Goal: Task Accomplishment & Management: Complete application form

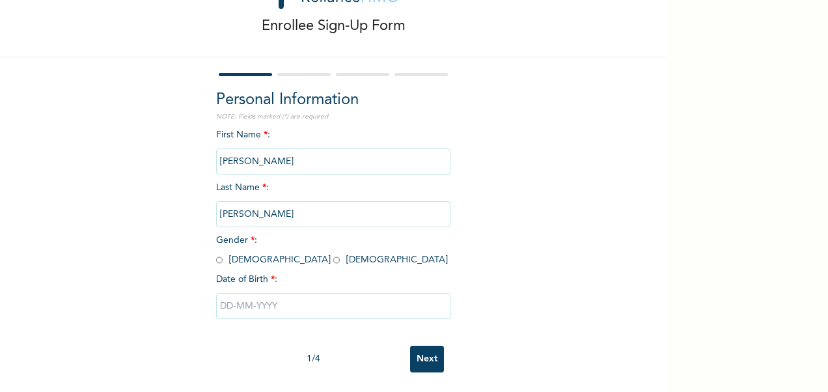
scroll to position [68, 0]
click at [216, 254] on input "radio" at bounding box center [219, 260] width 7 height 12
radio input "true"
click at [264, 294] on input "text" at bounding box center [333, 306] width 234 height 26
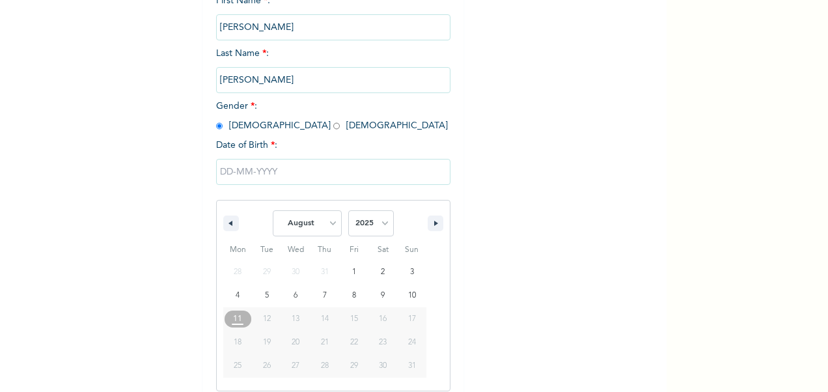
scroll to position [201, 0]
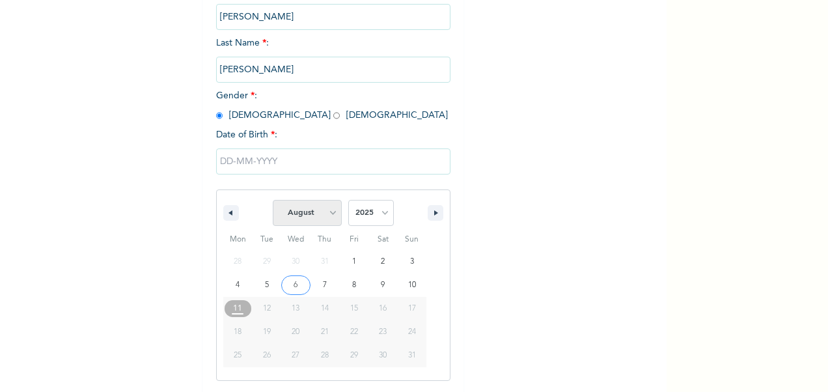
click at [316, 218] on select "January February March April May June July August September October November De…" at bounding box center [307, 213] width 69 height 26
select select "3"
click at [273, 201] on select "January February March April May June July August September October November De…" at bounding box center [307, 213] width 69 height 26
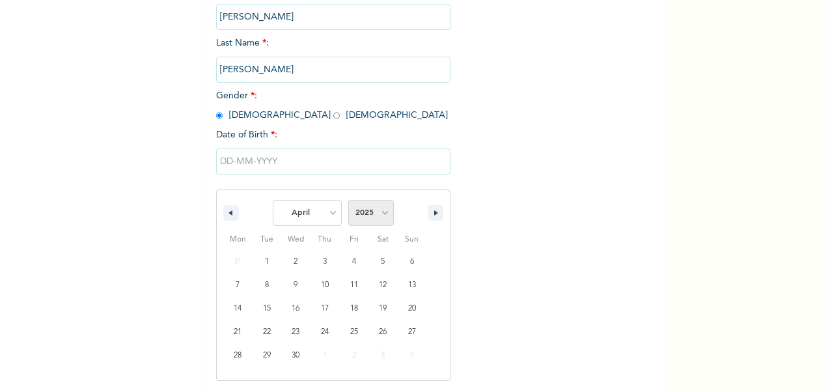
click at [376, 216] on select "2025 2024 2023 2022 2021 2020 2019 2018 2017 2016 2015 2014 2013 2012 2011 2010…" at bounding box center [371, 213] width 46 height 26
select select "1996"
click at [348, 201] on select "2025 2024 2023 2022 2021 2020 2019 2018 2017 2016 2015 2014 2013 2012 2011 2010…" at bounding box center [371, 213] width 46 height 26
type input "[DATE]"
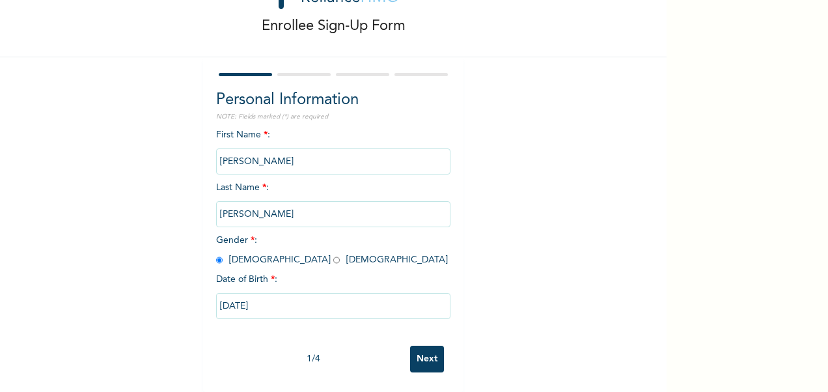
click at [427, 346] on input "Next" at bounding box center [427, 359] width 34 height 27
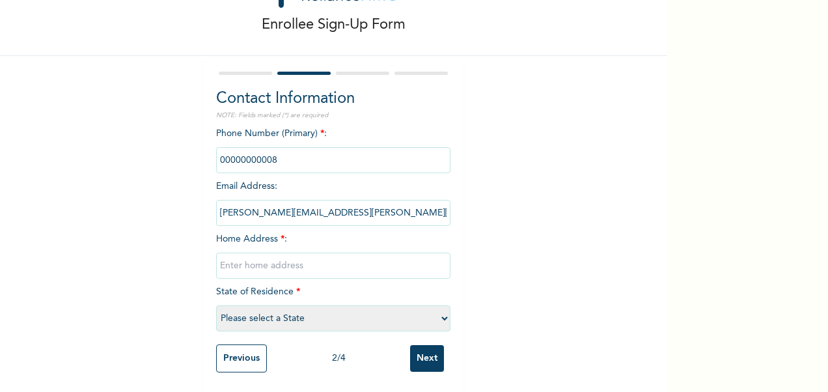
scroll to position [69, 0]
click at [255, 147] on input "phone" at bounding box center [333, 160] width 234 height 26
click at [258, 147] on input "phone" at bounding box center [333, 160] width 234 height 26
click at [282, 318] on select "Please select a State [PERSON_NAME] (FCT) [PERSON_NAME] Ibom [GEOGRAPHIC_DATA] …" at bounding box center [333, 318] width 234 height 26
select select "25"
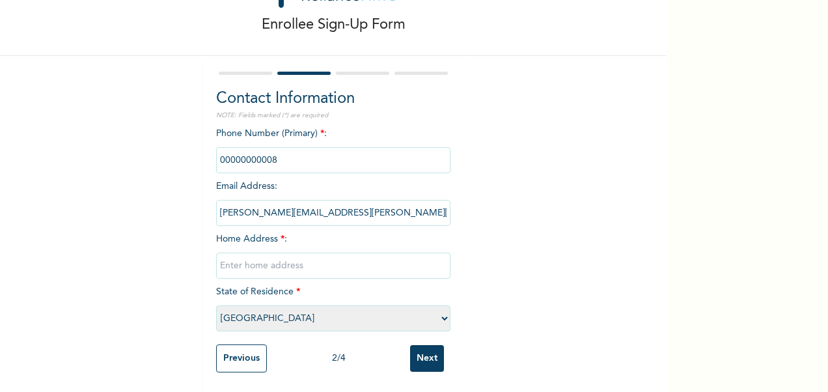
click at [216, 305] on select "Please select a State [PERSON_NAME] (FCT) [PERSON_NAME] Ibom [GEOGRAPHIC_DATA] …" at bounding box center [333, 318] width 234 height 26
click at [264, 253] on input "text" at bounding box center [333, 266] width 234 height 26
type input "[STREET_ADDRESS]"
click at [273, 154] on input "phone" at bounding box center [333, 160] width 234 height 26
click at [275, 147] on input "phone" at bounding box center [333, 160] width 234 height 26
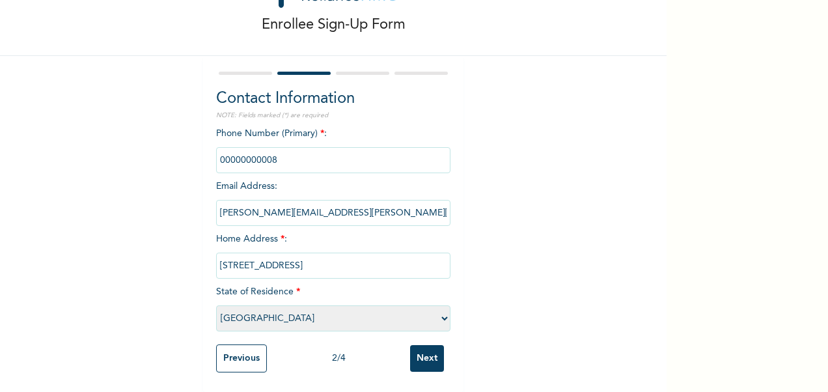
drag, startPoint x: 274, startPoint y: 146, endPoint x: 260, endPoint y: 147, distance: 14.4
click at [260, 147] on input "phone" at bounding box center [333, 160] width 234 height 26
